Goal: Information Seeking & Learning: Understand process/instructions

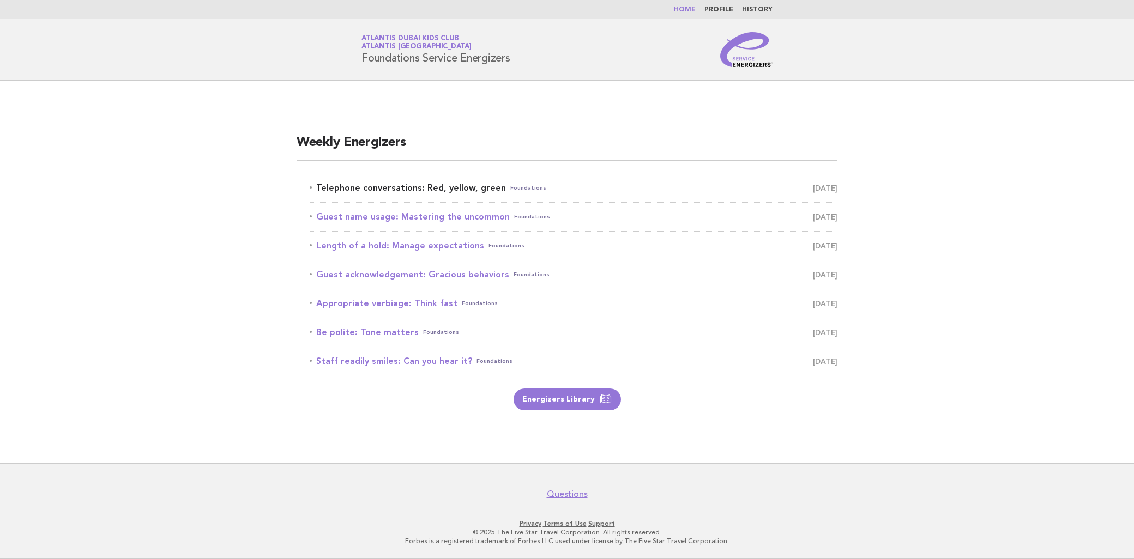
click at [412, 182] on link "Telephone conversations: Red, yellow, green Foundations [DATE]" at bounding box center [574, 187] width 528 height 15
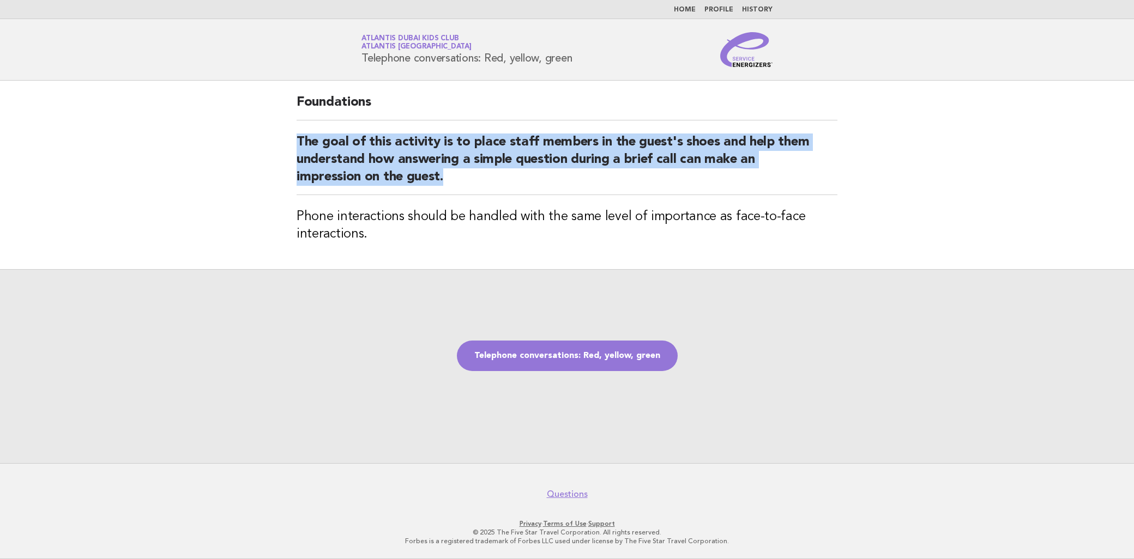
drag, startPoint x: 291, startPoint y: 140, endPoint x: 523, endPoint y: 186, distance: 236.8
click at [523, 186] on div "Foundations The goal of this activity is to place staff members in the guest's …" at bounding box center [567, 175] width 567 height 189
copy h2 "The goal of this activity is to place staff members in the guest's shoes and he…"
click at [612, 350] on link "Telephone conversations: Red, yellow, green" at bounding box center [567, 356] width 221 height 31
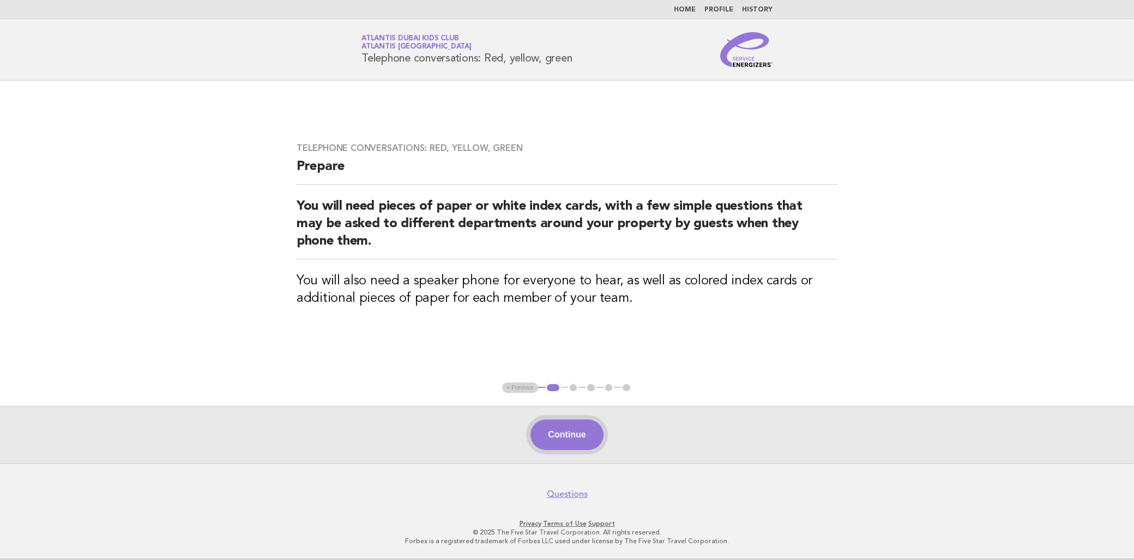
click at [574, 431] on button "Continue" at bounding box center [567, 435] width 73 height 31
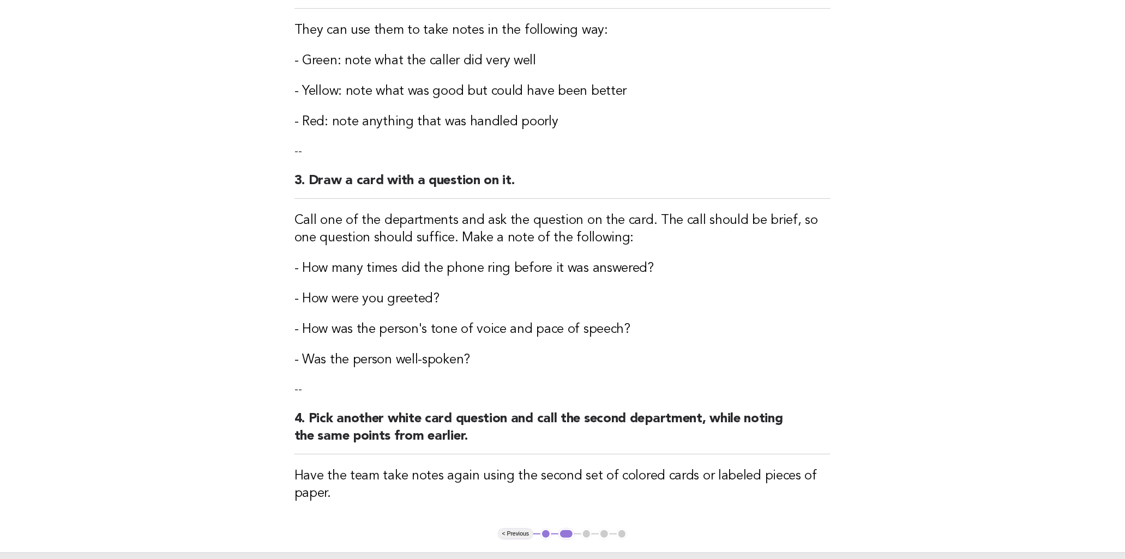
scroll to position [481, 0]
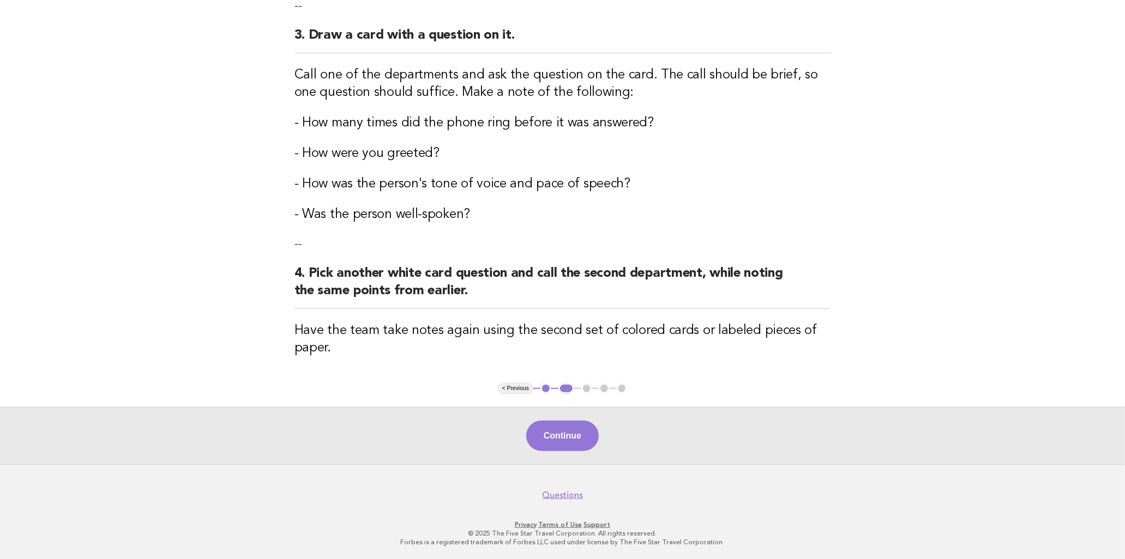
click at [527, 388] on button "< Previous" at bounding box center [515, 388] width 35 height 11
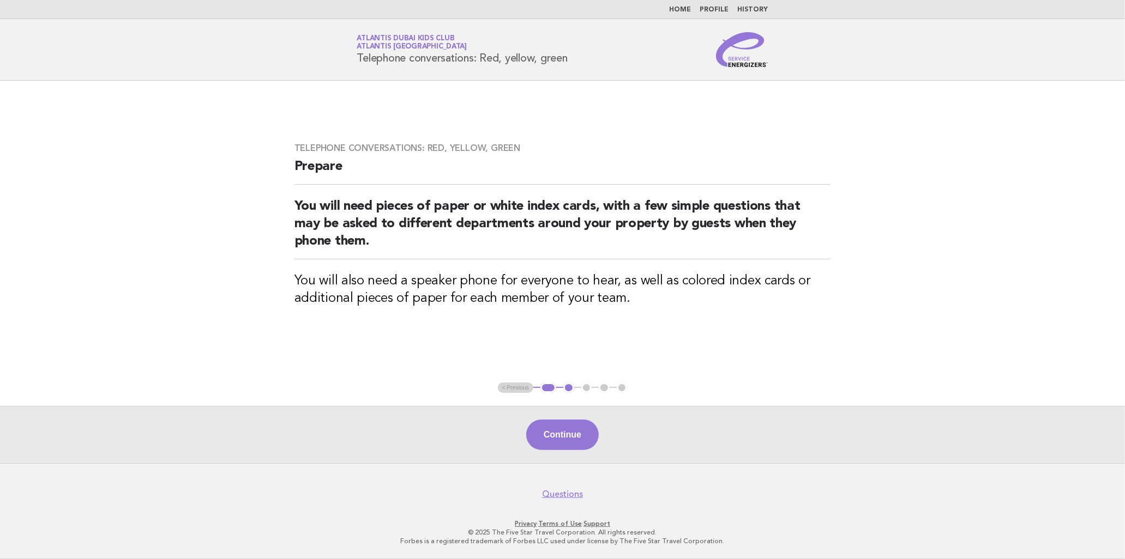
scroll to position [0, 0]
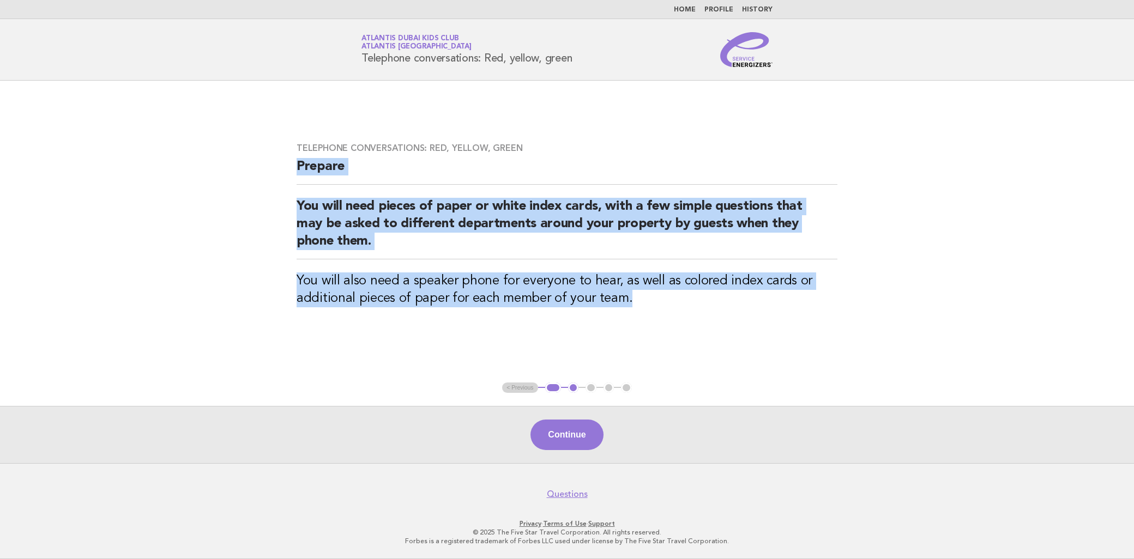
drag, startPoint x: 297, startPoint y: 170, endPoint x: 685, endPoint y: 323, distance: 417.4
click at [685, 323] on div "Telephone conversations: Red, yellow, green Prepare You will need pieces of pap…" at bounding box center [567, 232] width 567 height 204
copy div "Prepare You will need pieces of paper or white index cards, with a few simple q…"
click at [588, 433] on button "Continue" at bounding box center [567, 435] width 73 height 31
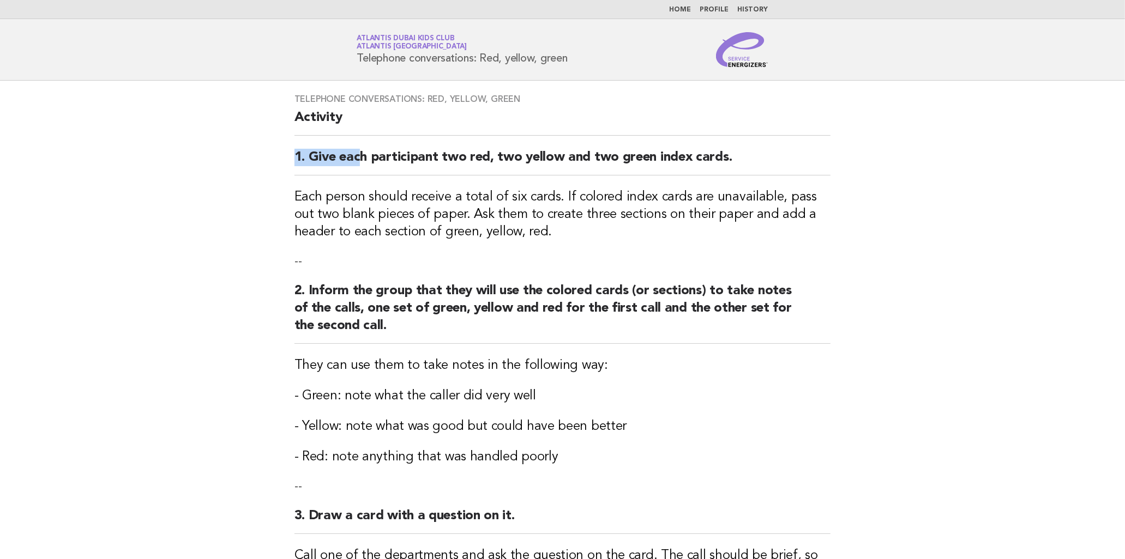
drag, startPoint x: 287, startPoint y: 150, endPoint x: 362, endPoint y: 161, distance: 74.9
click at [362, 161] on div "Telephone conversations: Red, yellow, green Activity 1. Give each participant t…" at bounding box center [562, 473] width 563 height 784
drag, startPoint x: 362, startPoint y: 161, endPoint x: 297, endPoint y: 106, distance: 85.1
click at [297, 109] on h2 "Activity" at bounding box center [562, 122] width 537 height 27
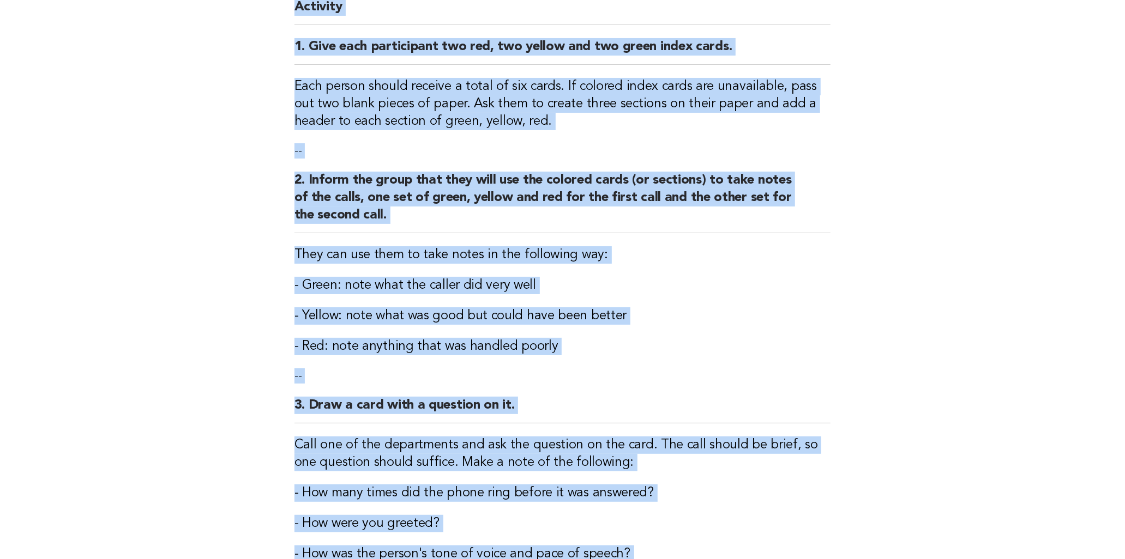
scroll to position [481, 0]
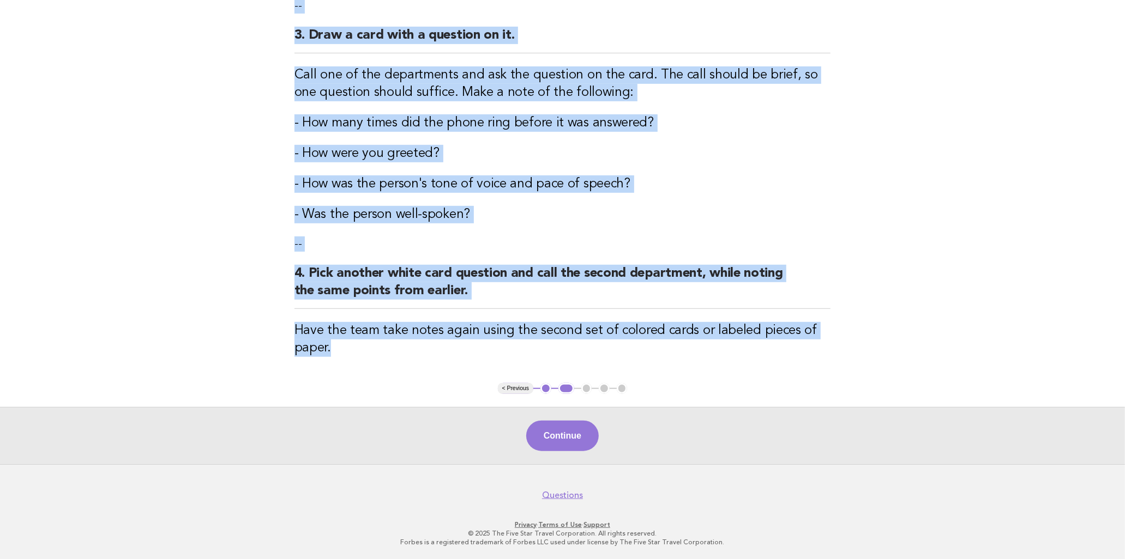
drag, startPoint x: 290, startPoint y: 116, endPoint x: 376, endPoint y: 344, distance: 243.7
copy div "Activity 1. Give each participant two red, two yellow and two green index cards…"
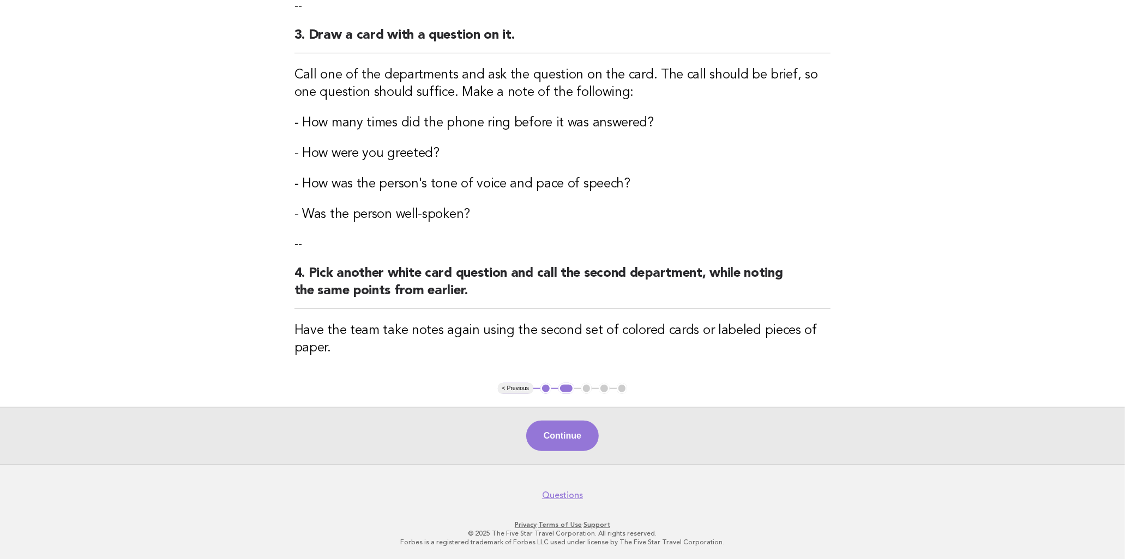
click at [582, 459] on div "Continue" at bounding box center [562, 435] width 1125 height 57
click at [576, 433] on button "Continue" at bounding box center [562, 436] width 73 height 31
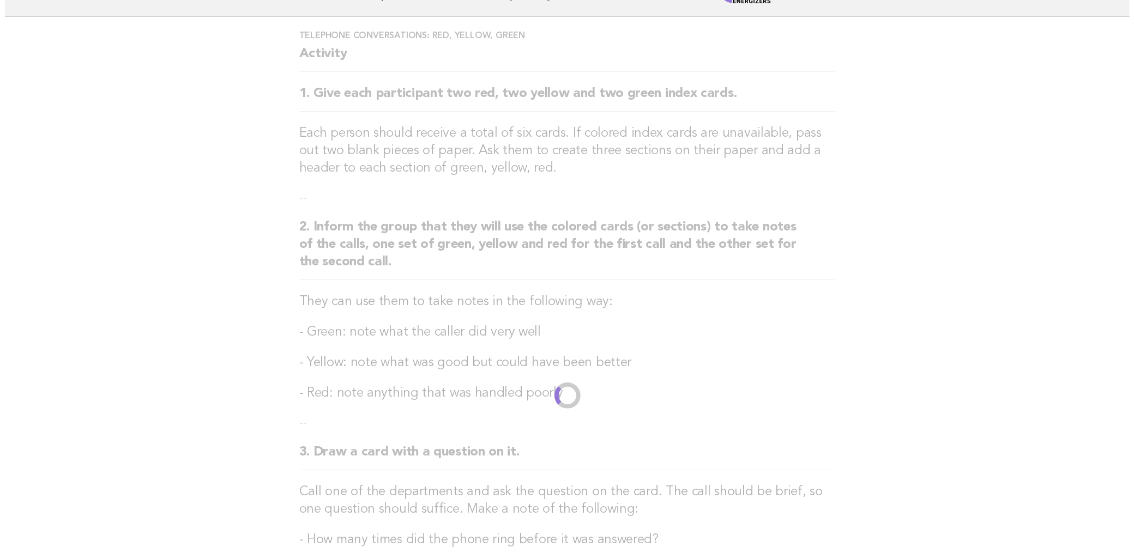
scroll to position [0, 0]
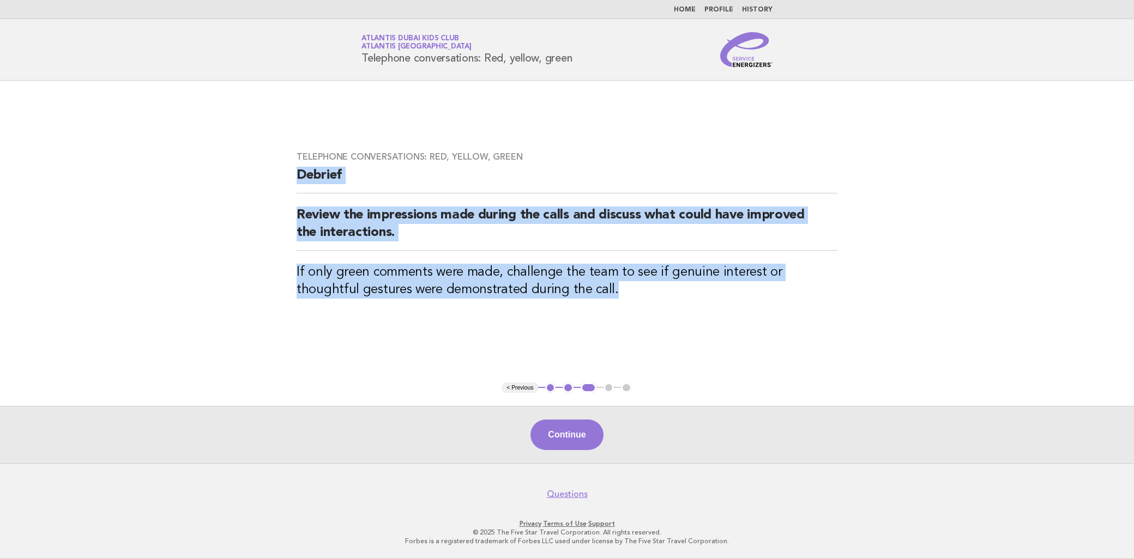
drag, startPoint x: 299, startPoint y: 179, endPoint x: 564, endPoint y: 306, distance: 293.9
click at [564, 306] on div "Telephone conversations: Red, yellow, green Debrief Review the impressions made…" at bounding box center [567, 231] width 567 height 186
copy div "Debrief Review the impressions made during the calls and discuss what could hav…"
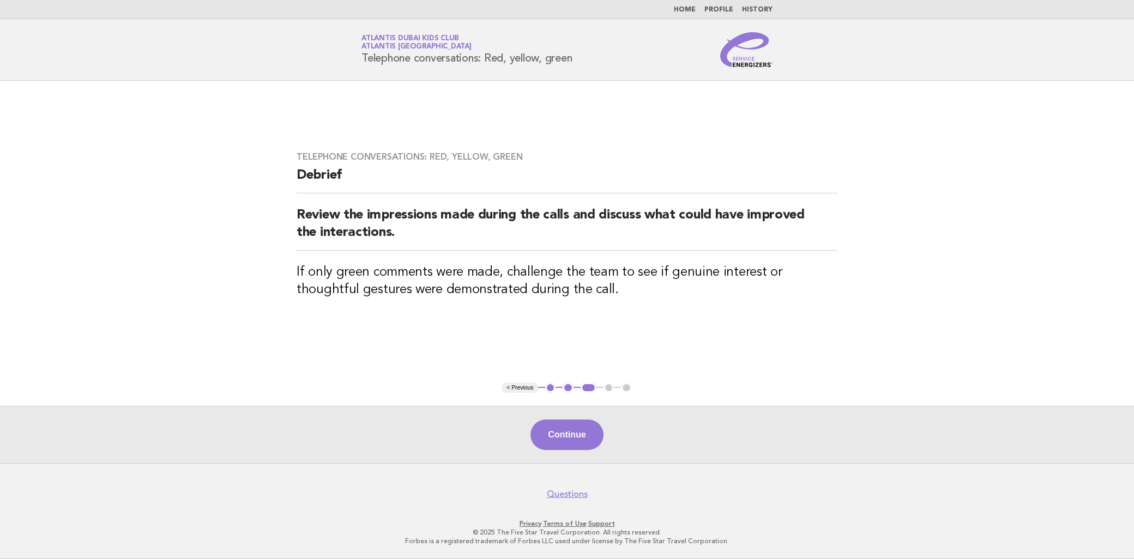
click at [499, 162] on h3 "Telephone conversations: Red, yellow, green" at bounding box center [567, 157] width 541 height 11
drag, startPoint x: 509, startPoint y: 155, endPoint x: 439, endPoint y: 142, distance: 70.9
click at [439, 142] on div "Telephone conversations: Red, yellow, green Debrief Review the impressions made…" at bounding box center [567, 231] width 567 height 186
drag, startPoint x: 439, startPoint y: 142, endPoint x: 553, endPoint y: 141, distance: 114.0
click at [553, 141] on div "Telephone conversations: Red, yellow, green Debrief Review the impressions made…" at bounding box center [567, 231] width 567 height 186
